Goal: Information Seeking & Learning: Compare options

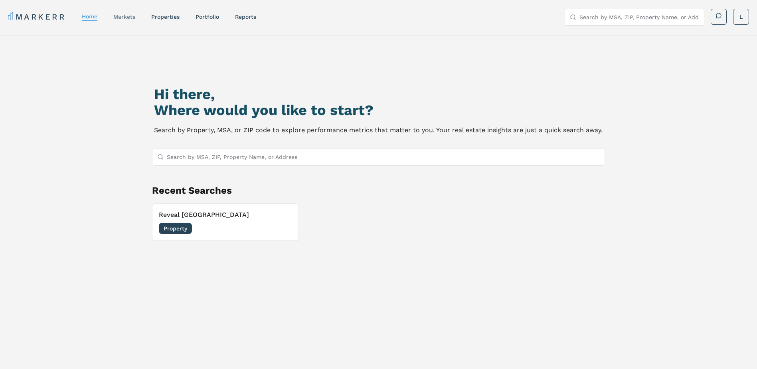
click at [132, 18] on link "markets" at bounding box center [124, 17] width 22 height 6
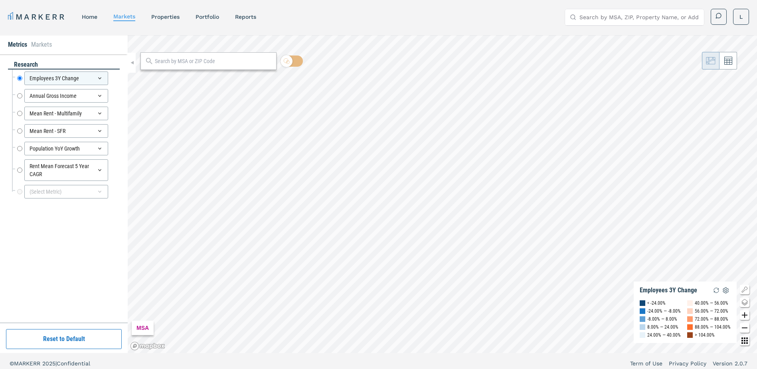
click at [168, 23] on div "MARKERR home markets properties Portfolio reports Search by MSA, ZIP, Property …" at bounding box center [378, 17] width 741 height 16
click at [170, 17] on link "properties" at bounding box center [165, 17] width 28 height 6
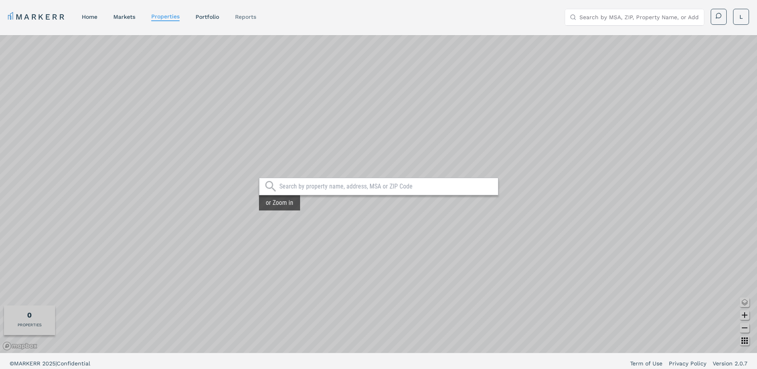
click at [237, 16] on link "reports" at bounding box center [245, 17] width 21 height 6
select select "-release_date"
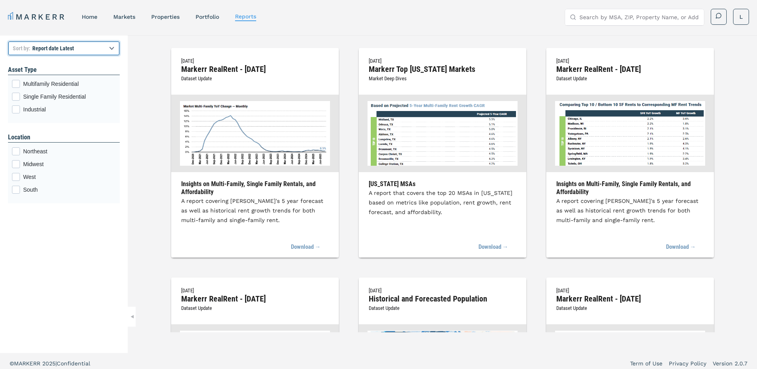
click at [83, 49] on select "Report title A to Z Report title Z to A Report date Latest Report date Oldest" at bounding box center [64, 48] width 112 height 14
click at [94, 12] on nav "MARKERR home markets properties Portfolio reports" at bounding box center [132, 16] width 248 height 11
click at [92, 18] on link "home" at bounding box center [90, 17] width 16 height 6
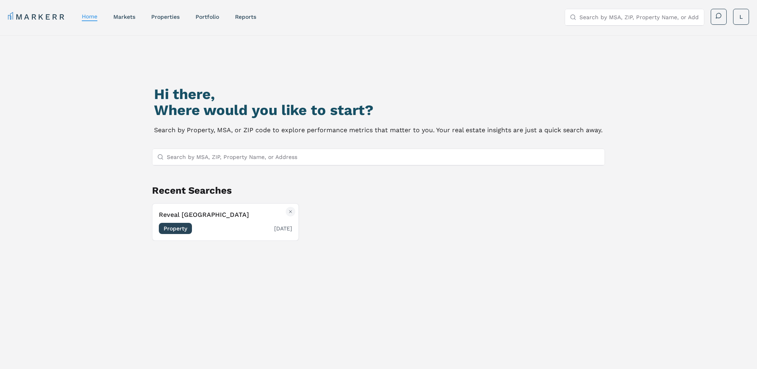
click at [188, 228] on span "Property" at bounding box center [175, 228] width 33 height 11
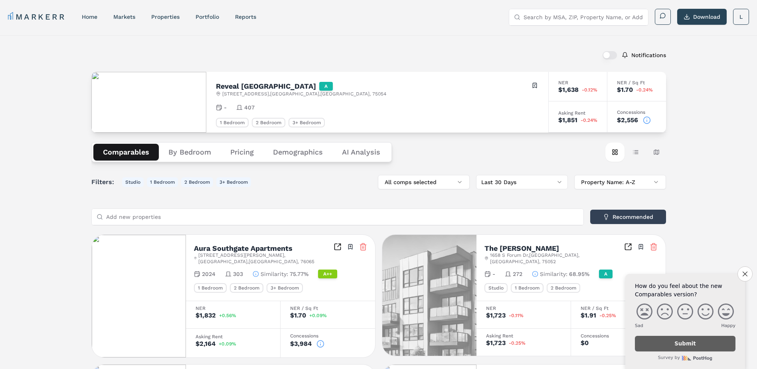
click at [290, 155] on button "Demographics" at bounding box center [297, 152] width 69 height 17
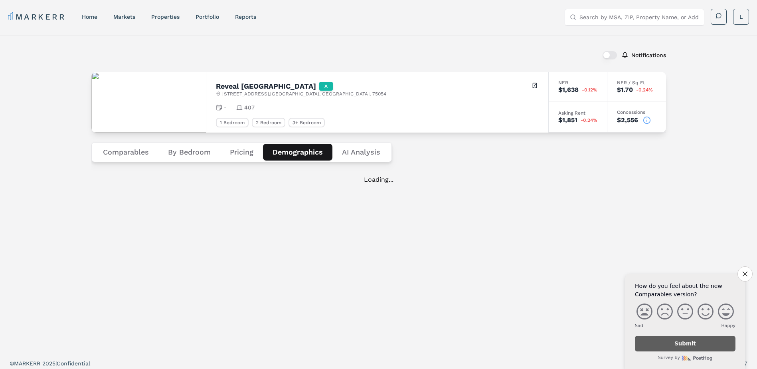
click at [145, 155] on button "Comparables" at bounding box center [125, 152] width 65 height 17
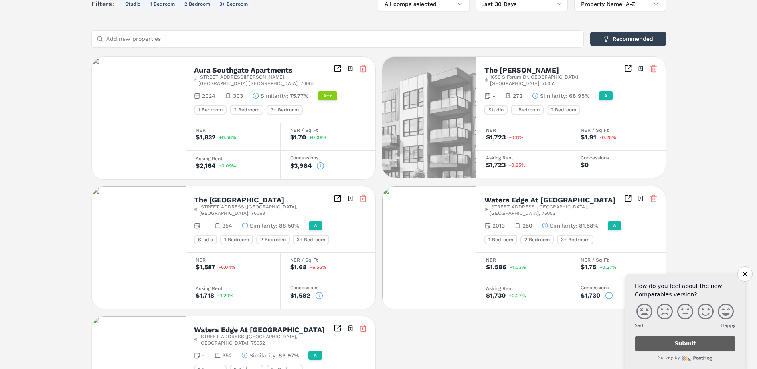
scroll to position [138, 0]
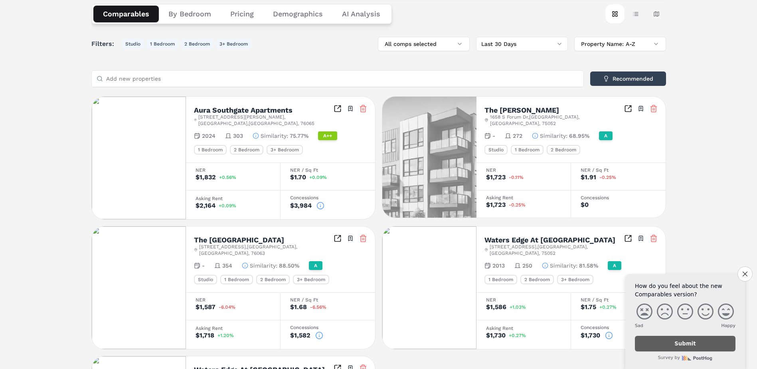
click at [330, 131] on div "A++" at bounding box center [327, 135] width 19 height 9
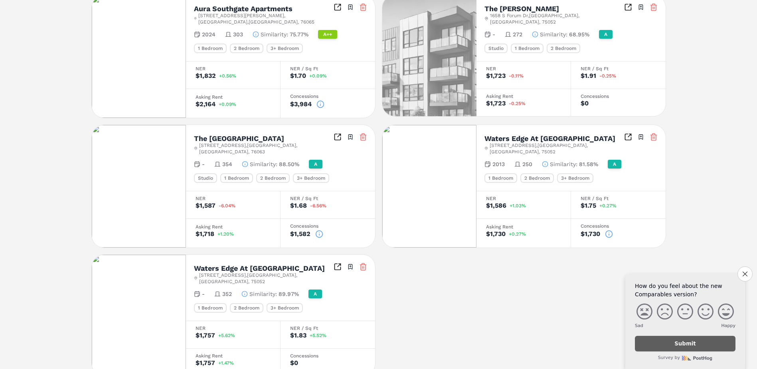
scroll to position [258, 0]
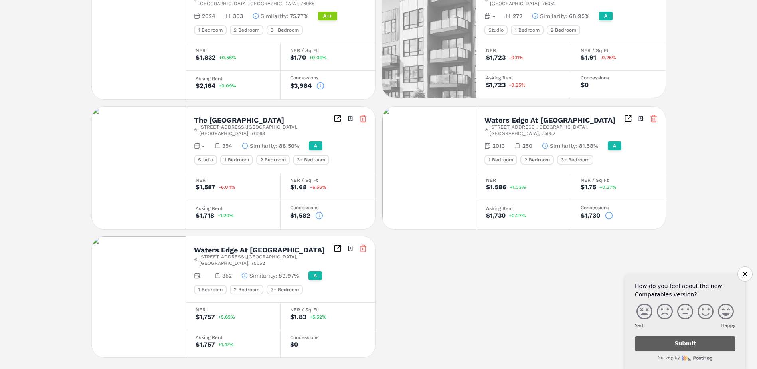
click at [729, 156] on div "Notifications Reveal [GEOGRAPHIC_DATA] A [STREET_ADDRESS] Toggle portfolio menu…" at bounding box center [378, 72] width 757 height 590
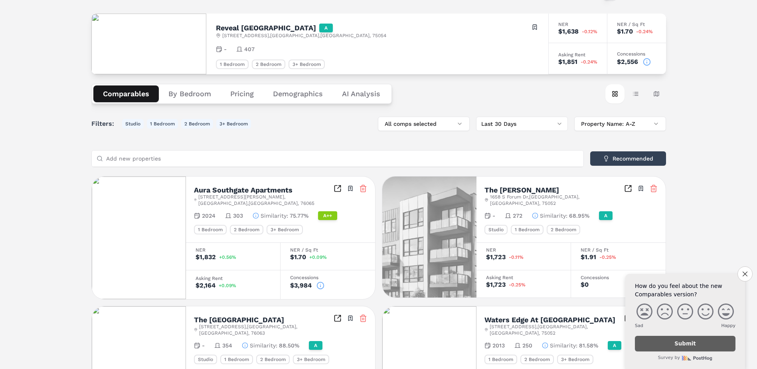
scroll to position [18, 0]
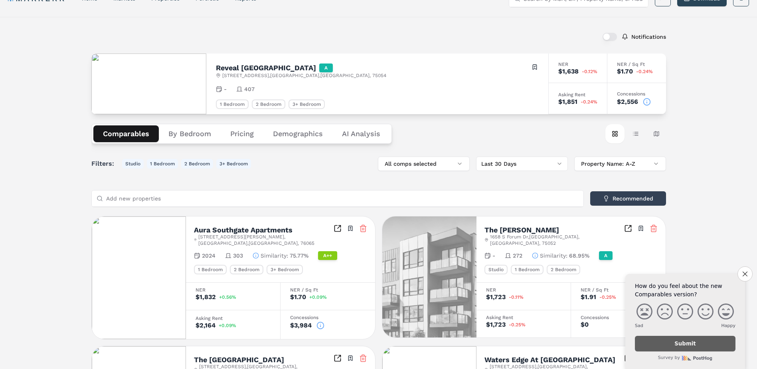
click at [271, 200] on input "Add new properties" at bounding box center [342, 198] width 473 height 16
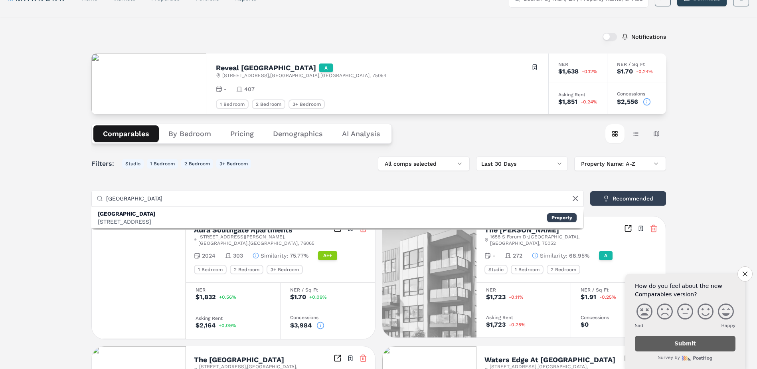
type input "[GEOGRAPHIC_DATA]"
click at [259, 222] on div "[GEOGRAPHIC_DATA] [STREET_ADDRESS] Property" at bounding box center [337, 217] width 492 height 21
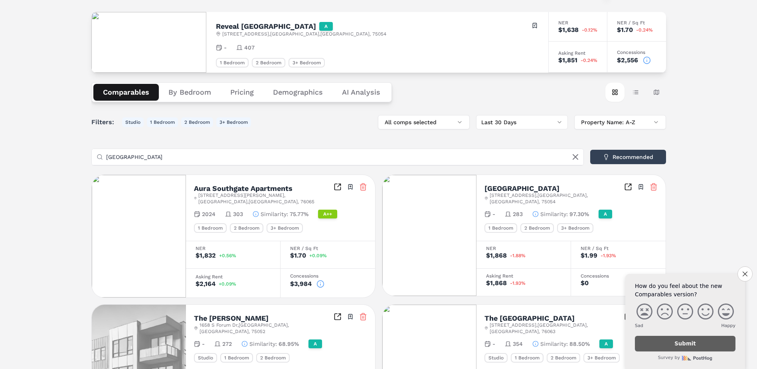
scroll to position [0, 0]
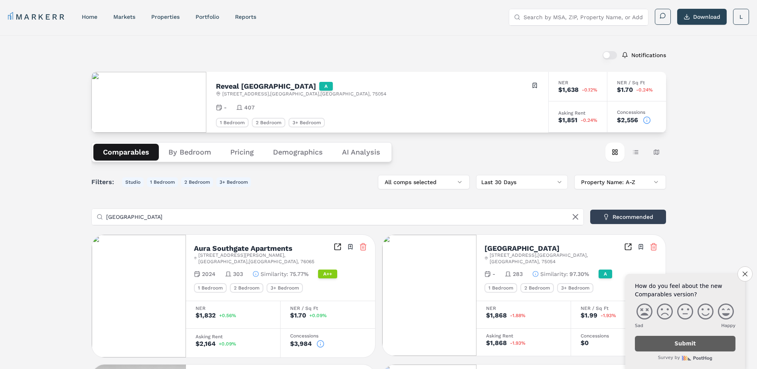
click at [366, 154] on Analysis "AI Analysis" at bounding box center [360, 152] width 57 height 17
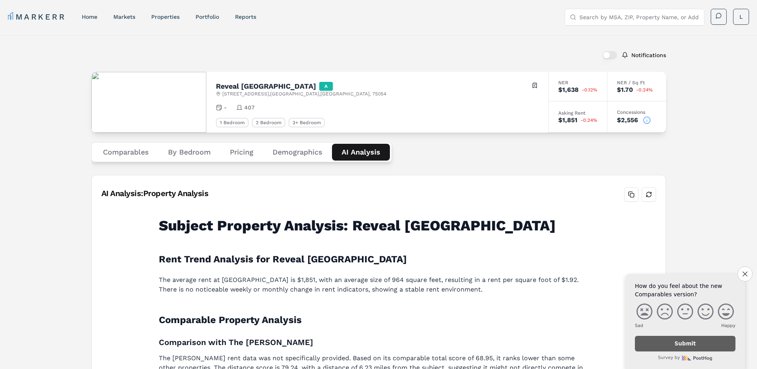
click at [193, 155] on button "By Bedroom" at bounding box center [189, 152] width 62 height 17
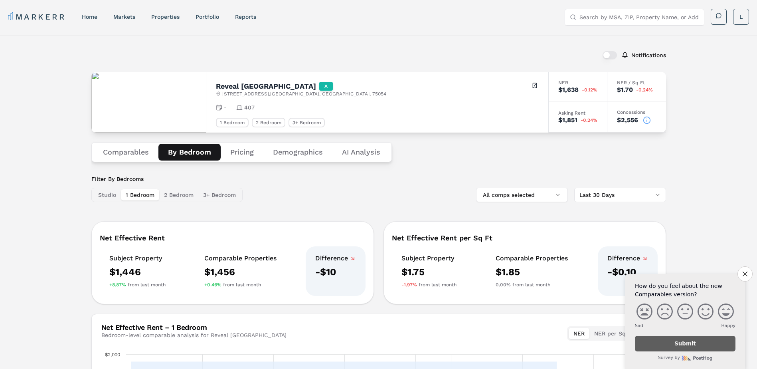
click at [241, 162] on div "Comparables By Bedroom Pricing Demographics AI Analysis" at bounding box center [378, 152] width 575 height 39
click at [245, 156] on button "Pricing" at bounding box center [242, 152] width 43 height 17
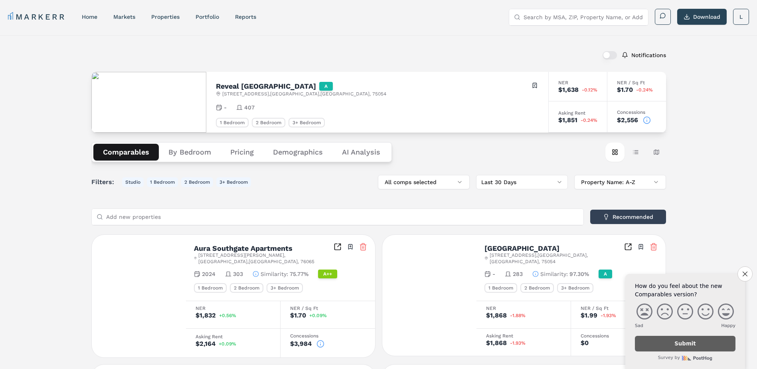
click at [129, 152] on button "Comparables" at bounding box center [125, 152] width 65 height 17
click at [427, 185] on button "All comps selected" at bounding box center [424, 182] width 92 height 14
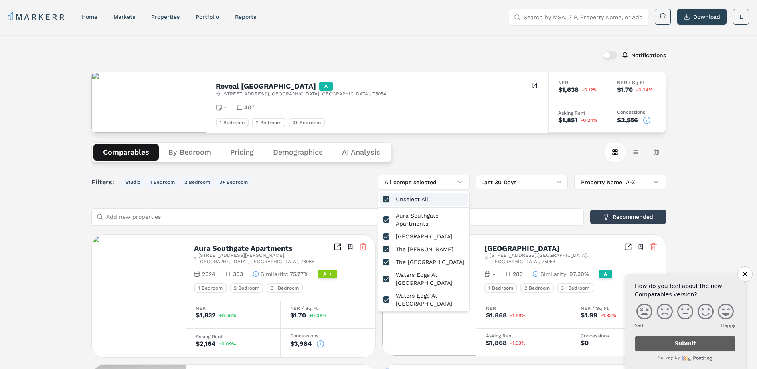
click at [453, 156] on div "Comparables By Bedroom Pricing Demographics AI Analysis Card view Table view Ma…" at bounding box center [378, 152] width 575 height 39
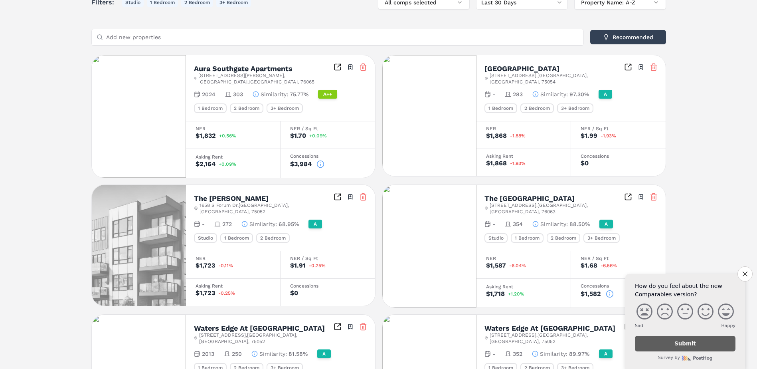
scroll to position [140, 0]
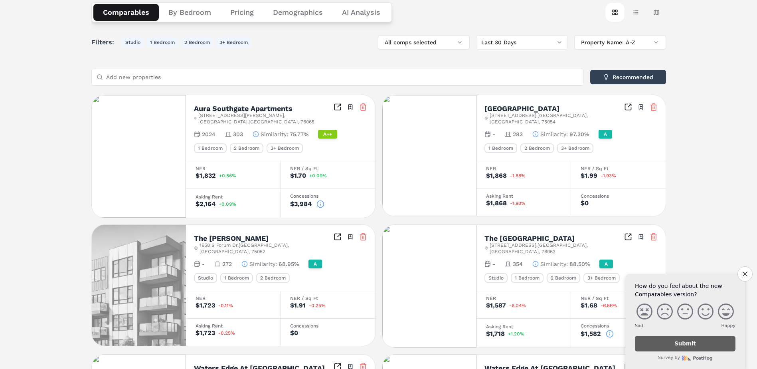
click at [291, 77] on input "Add new properties" at bounding box center [342, 77] width 473 height 16
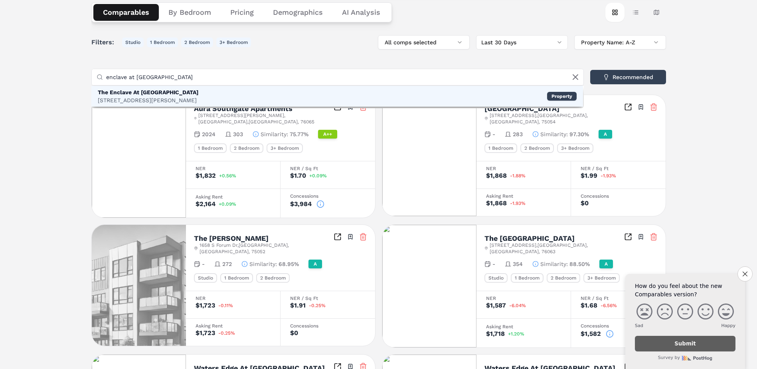
type input "enclave at [GEOGRAPHIC_DATA]"
click at [288, 94] on div "The Enclave At Mansfield [STREET_ADDRESS][PERSON_NAME] Property" at bounding box center [337, 96] width 492 height 21
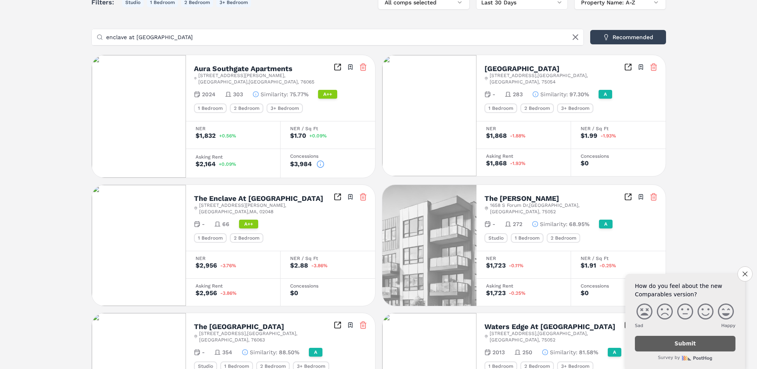
scroll to position [220, 0]
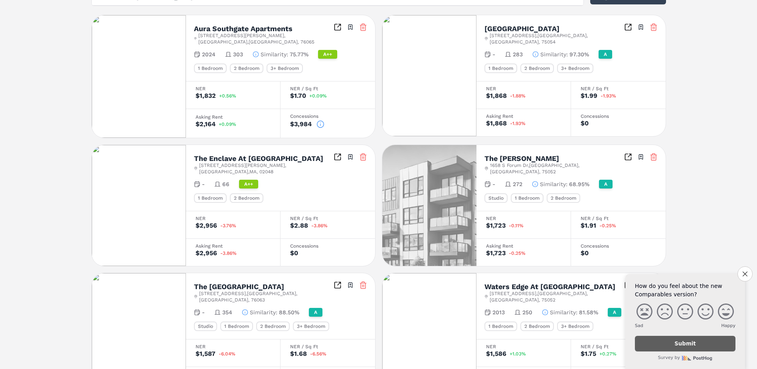
click at [362, 156] on line at bounding box center [362, 157] width 0 height 2
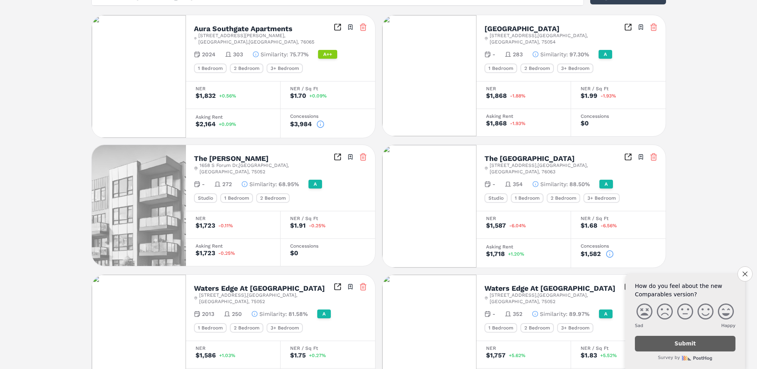
scroll to position [0, 0]
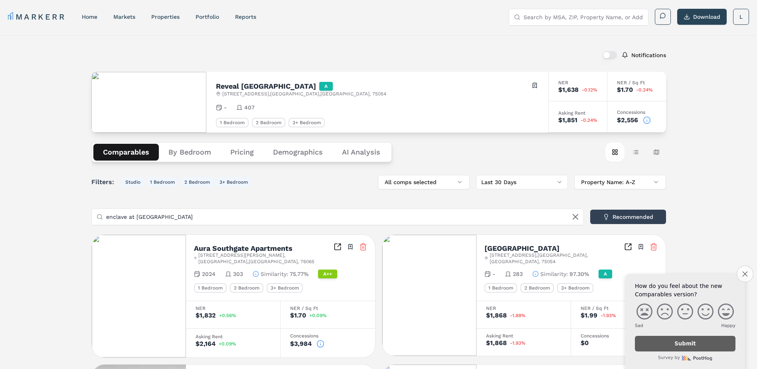
click at [744, 272] on icon "Close survey" at bounding box center [744, 273] width 5 height 5
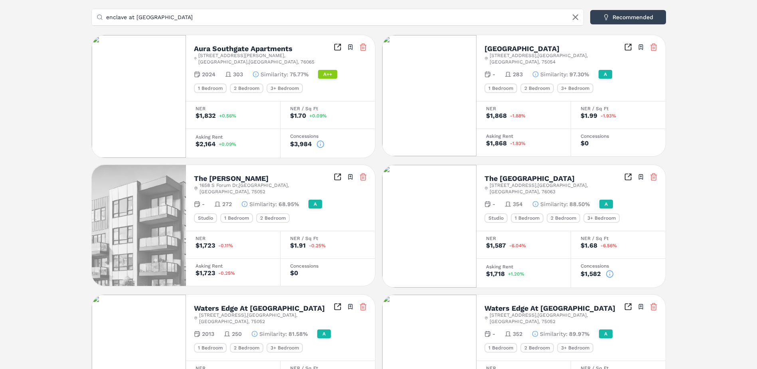
scroll to position [239, 0]
